Goal: Task Accomplishment & Management: Manage account settings

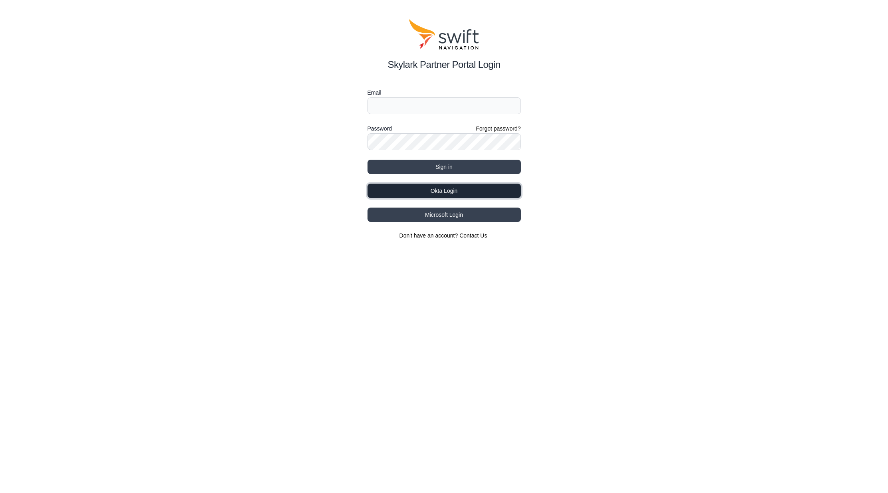
click at [451, 192] on button "Okta Login" at bounding box center [444, 191] width 153 height 14
click at [451, 194] on button "Okta Login" at bounding box center [444, 191] width 153 height 14
